Goal: Information Seeking & Learning: Learn about a topic

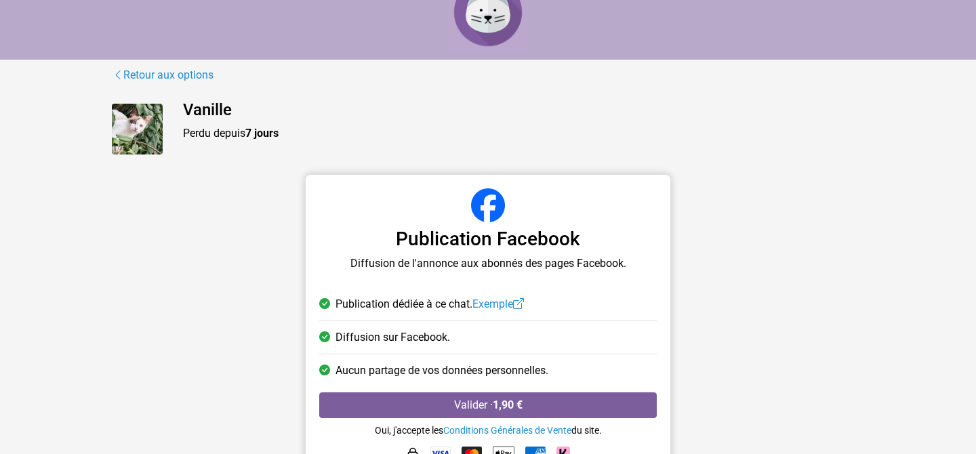
scroll to position [57, 0]
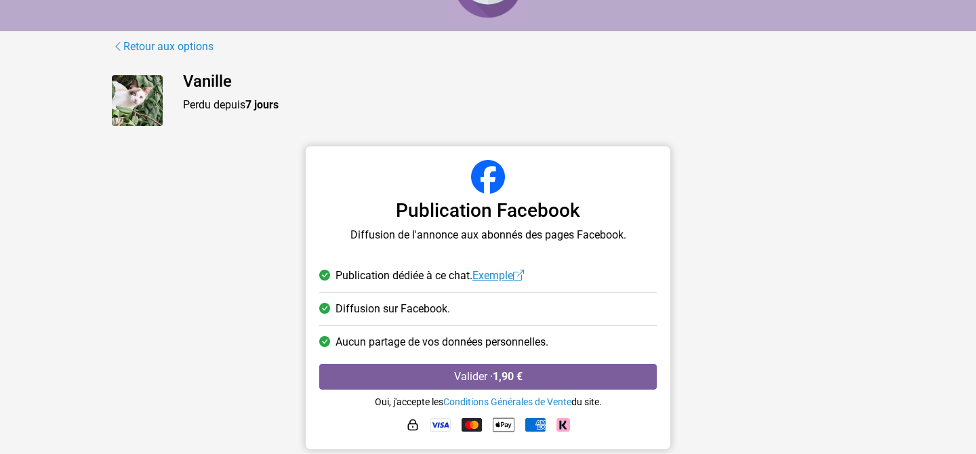
click at [494, 281] on link "Exemple" at bounding box center [499, 275] width 52 height 13
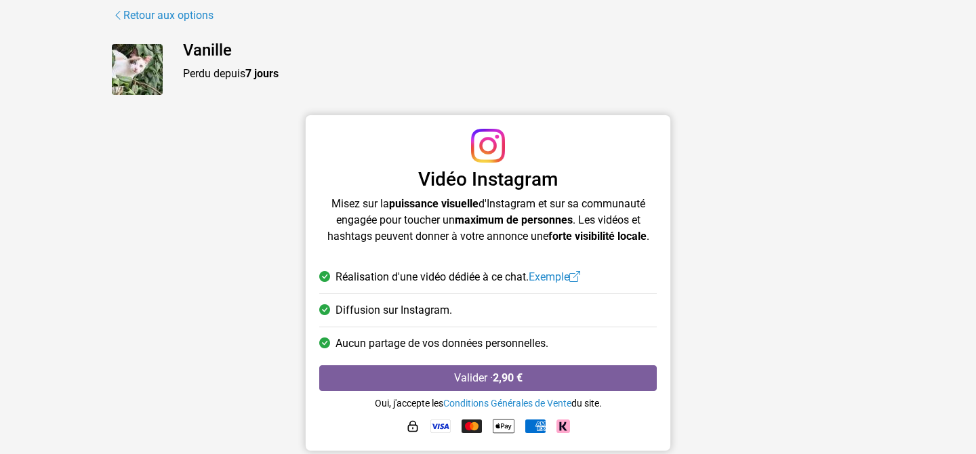
scroll to position [89, 0]
